Goal: Transaction & Acquisition: Purchase product/service

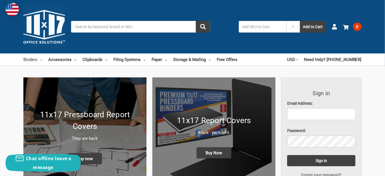
click at [27, 57] on link "Binders" at bounding box center [32, 60] width 19 height 12
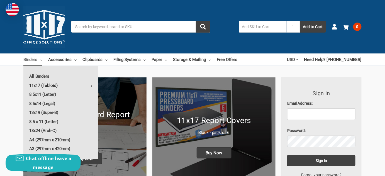
click at [52, 86] on link "11x17 (Tabloid)" at bounding box center [60, 85] width 75 height 9
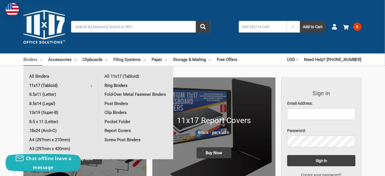
click at [125, 85] on link "Ring Binders" at bounding box center [136, 85] width 75 height 9
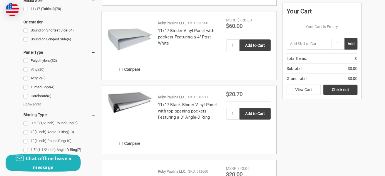
scroll to position [279, 0]
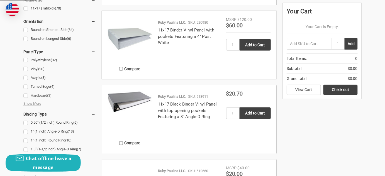
click at [37, 95] on link "Hardboard (3)" at bounding box center [59, 96] width 72 height 8
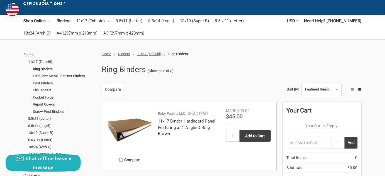
scroll to position [127, 0]
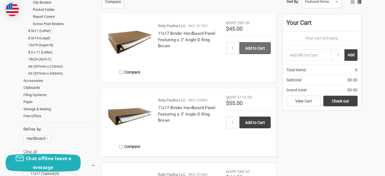
click at [253, 47] on input "Add to Cart" at bounding box center [255, 48] width 31 height 12
type input "Add to Cart"
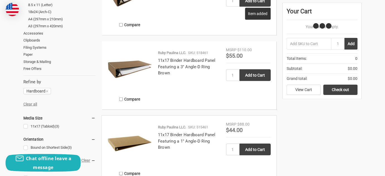
scroll to position [177, 0]
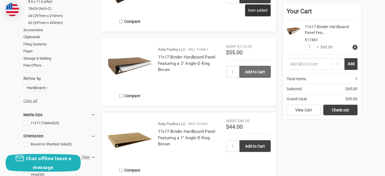
click at [255, 68] on input "Add to Cart" at bounding box center [255, 72] width 31 height 12
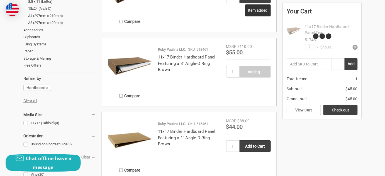
type input "Add to Cart"
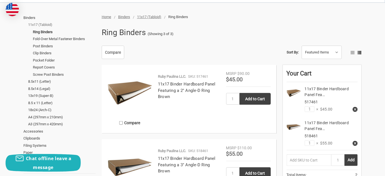
scroll to position [0, 0]
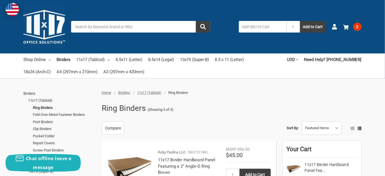
click at [44, 60] on link "Shop Online" at bounding box center [36, 60] width 27 height 12
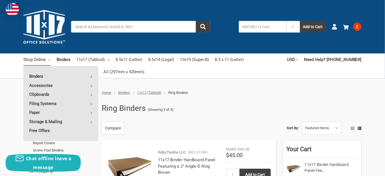
click at [60, 75] on link "Binders" at bounding box center [60, 76] width 75 height 9
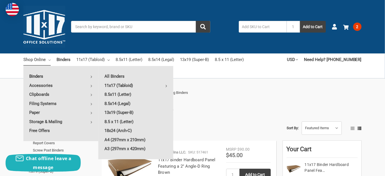
click at [137, 85] on link "11x17 (Tabloid)" at bounding box center [136, 85] width 75 height 9
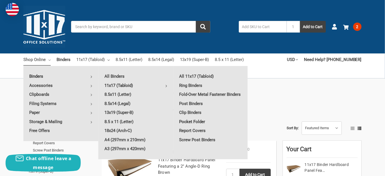
click at [194, 123] on link "Pocket Folder" at bounding box center [211, 121] width 74 height 9
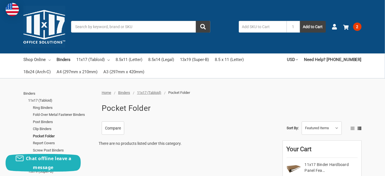
click at [40, 59] on link "Shop Online" at bounding box center [36, 60] width 27 height 12
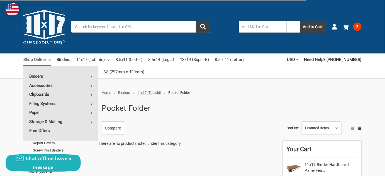
click at [47, 96] on link "Clipboards" at bounding box center [60, 94] width 75 height 9
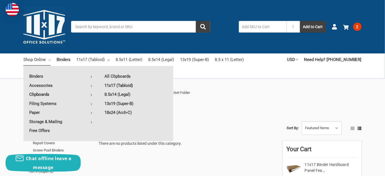
click at [127, 85] on link "11x17 (Tabloid)" at bounding box center [136, 85] width 75 height 9
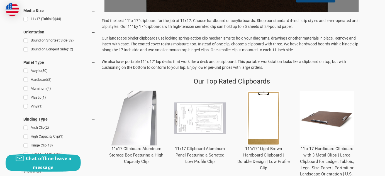
scroll to position [177, 0]
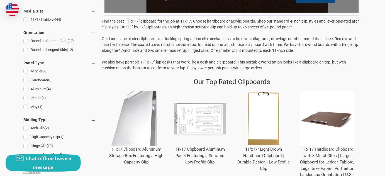
click at [37, 98] on link "Plastic (1)" at bounding box center [59, 98] width 72 height 8
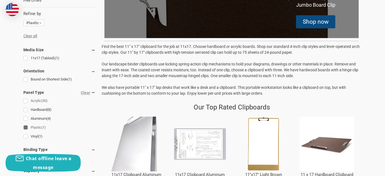
scroll to position [203, 0]
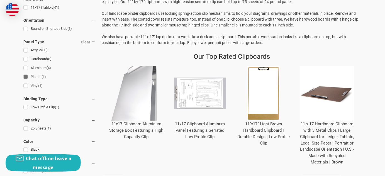
click at [25, 87] on link "Vinyl (1)" at bounding box center [59, 86] width 72 height 8
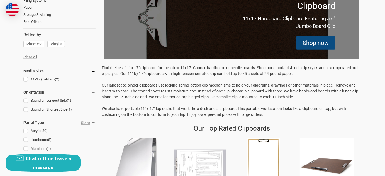
scroll to position [152, 0]
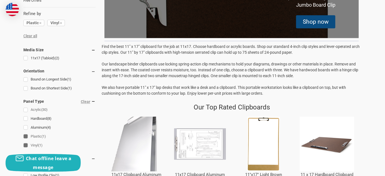
click at [27, 109] on link "Acrylic (30)" at bounding box center [59, 110] width 72 height 8
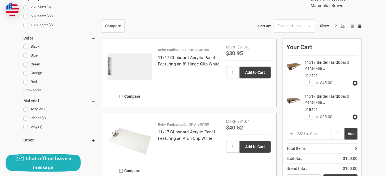
scroll to position [355, 0]
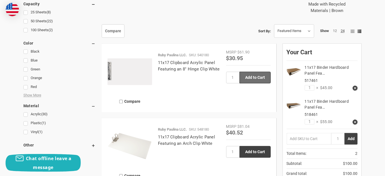
click at [258, 76] on input "Add to Cart" at bounding box center [255, 78] width 31 height 12
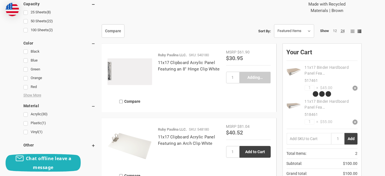
type input "Add to Cart"
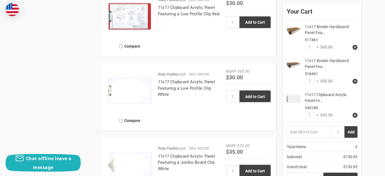
scroll to position [709, 0]
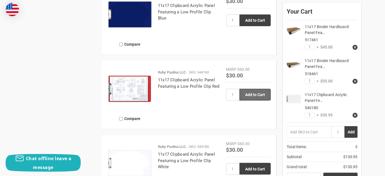
click at [251, 97] on input "Add to Cart" at bounding box center [255, 95] width 31 height 12
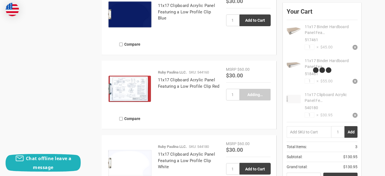
type input "Add to Cart"
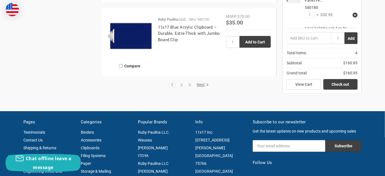
scroll to position [1191, 0]
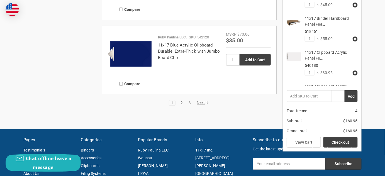
click at [183, 102] on link "2" at bounding box center [182, 103] width 6 height 4
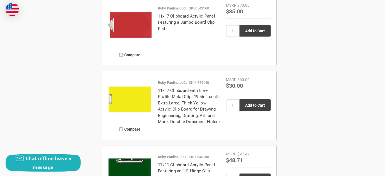
scroll to position [1072, 0]
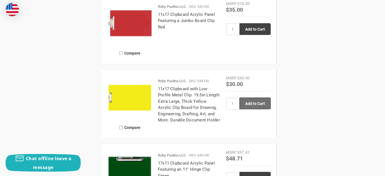
click at [254, 103] on input "Add to Cart" at bounding box center [255, 104] width 31 height 12
type input "Add to Cart"
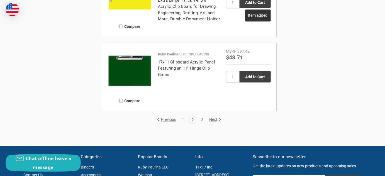
scroll to position [1174, 0]
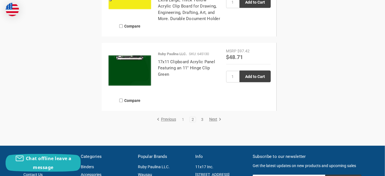
click at [202, 119] on link "3" at bounding box center [202, 120] width 6 height 4
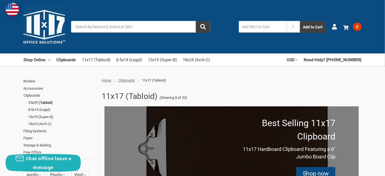
click at [358, 28] on span "5" at bounding box center [357, 27] width 8 height 8
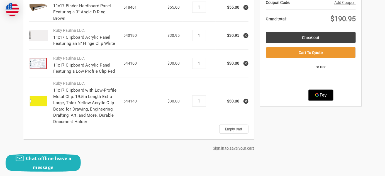
click at [245, 35] on use at bounding box center [246, 36] width 2 height 2
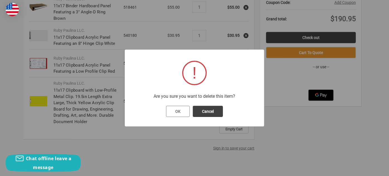
click at [184, 110] on button "OK" at bounding box center [178, 111] width 24 height 11
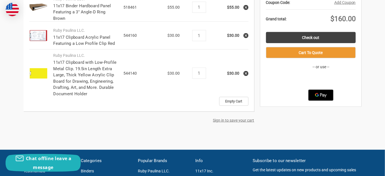
click at [247, 36] on use at bounding box center [246, 36] width 2 height 2
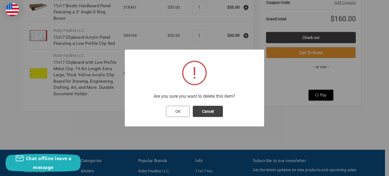
click at [180, 113] on button "OK" at bounding box center [178, 111] width 24 height 11
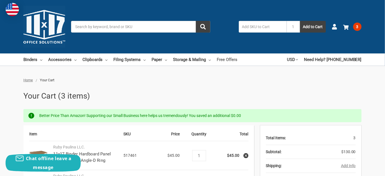
click at [227, 59] on link "Free Offers" at bounding box center [227, 60] width 21 height 12
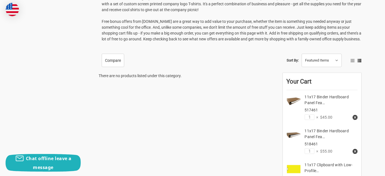
scroll to position [76, 0]
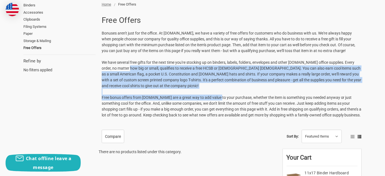
drag, startPoint x: 128, startPoint y: 69, endPoint x: 218, endPoint y: 96, distance: 93.8
click at [218, 96] on p "Bonuses aren't just for the office. At 11x17.com, we have a variety of free off…" at bounding box center [232, 74] width 260 height 88
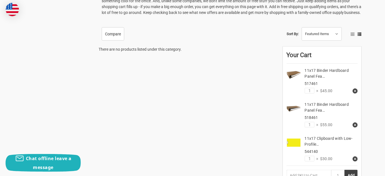
scroll to position [177, 0]
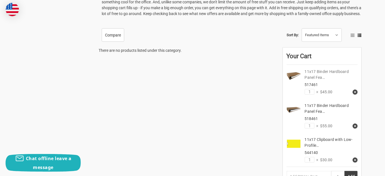
click at [312, 76] on link "11x17 Binder Hardboard Panel Fea…" at bounding box center [327, 74] width 44 height 10
